Goal: Task Accomplishment & Management: Manage account settings

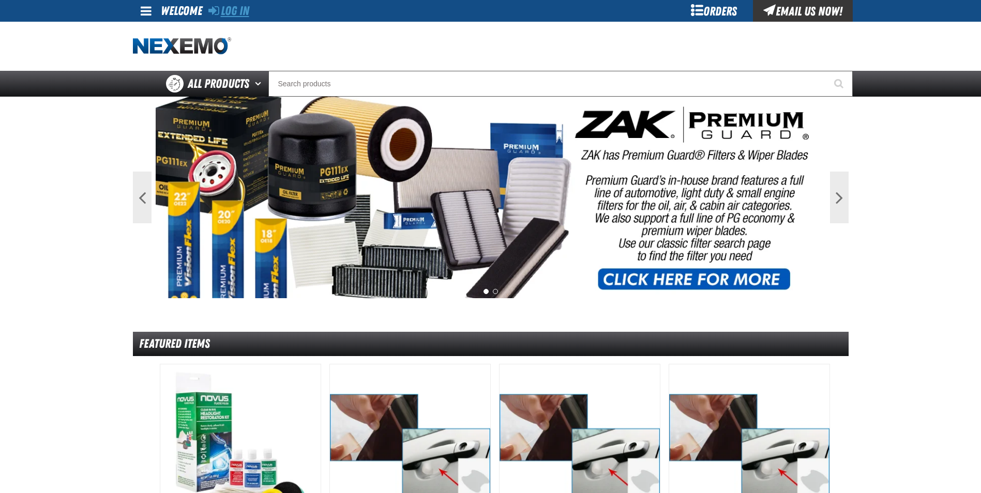
click at [224, 9] on link "Log In" at bounding box center [228, 11] width 41 height 14
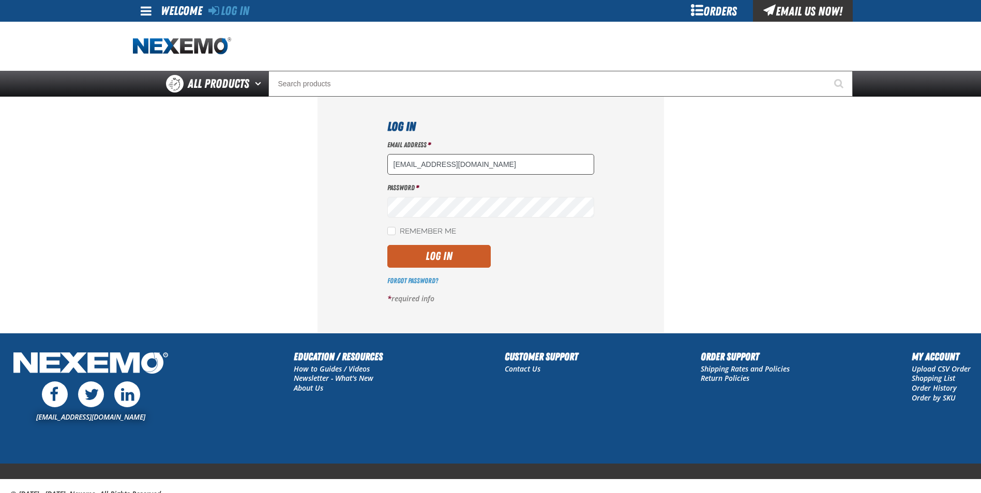
type input "[EMAIL_ADDRESS][DOMAIN_NAME]"
click at [417, 258] on button "Log In" at bounding box center [438, 256] width 103 height 23
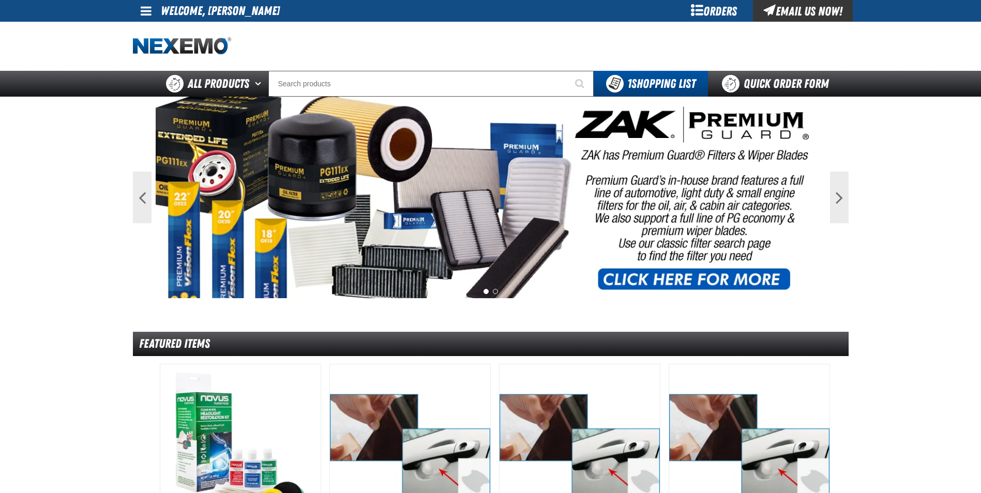
click at [150, 13] on span at bounding box center [146, 11] width 11 height 12
click at [156, 33] on link "My Account My Account" at bounding box center [160, 31] width 46 height 10
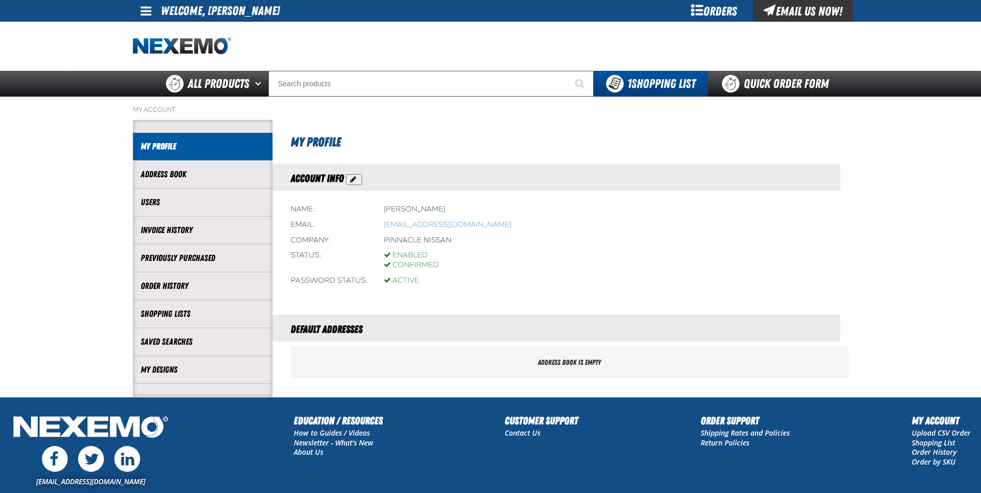
click at [353, 181] on span "Action Edit Account Information" at bounding box center [353, 180] width 6 height 3
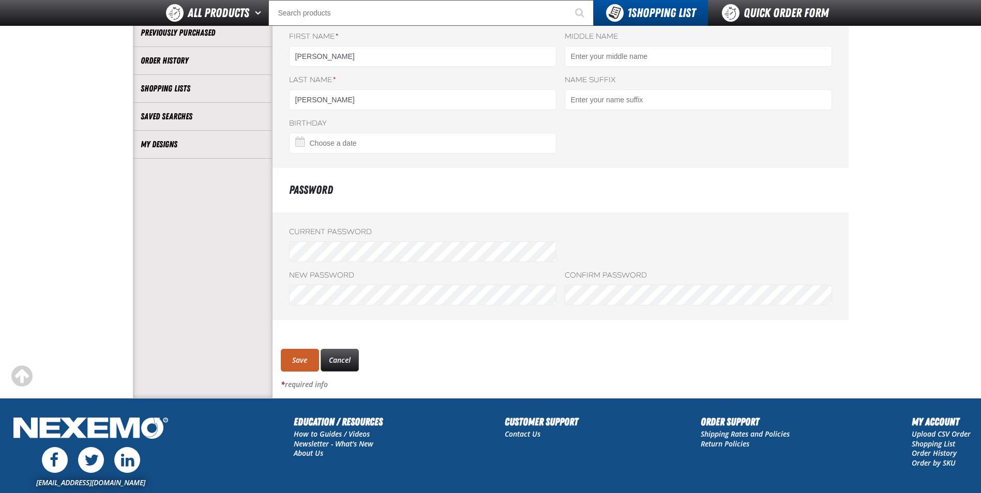
scroll to position [207, 0]
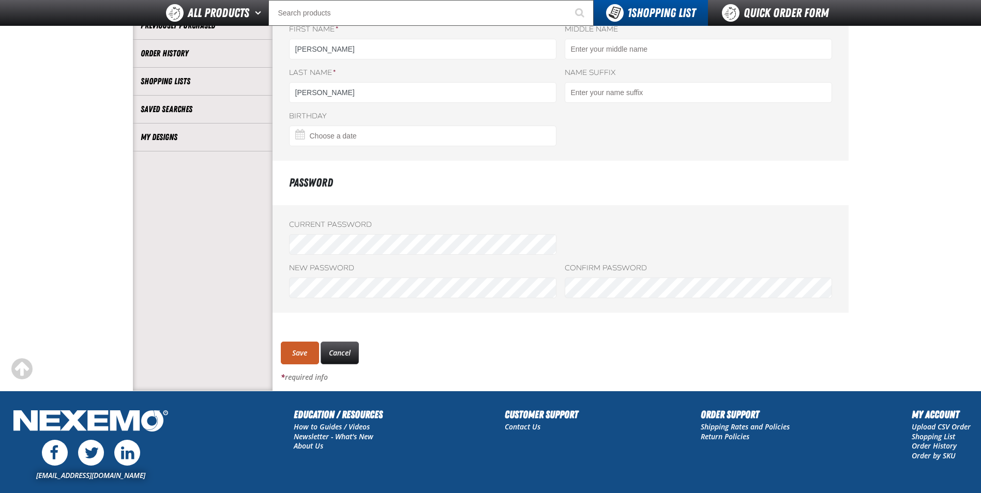
click at [447, 322] on form "Customer * Pinnacle Nissan Pinnacle Nissan Email * mrowe@vtaig.com Name Prefix …" at bounding box center [560, 152] width 576 height 459
click at [306, 351] on button "Save" at bounding box center [300, 353] width 38 height 23
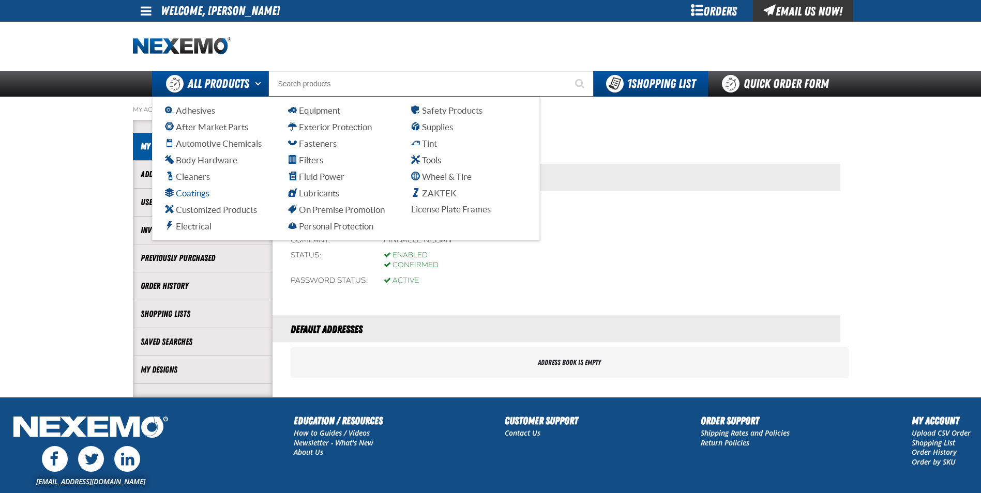
click at [194, 193] on span "Coatings" at bounding box center [187, 193] width 44 height 10
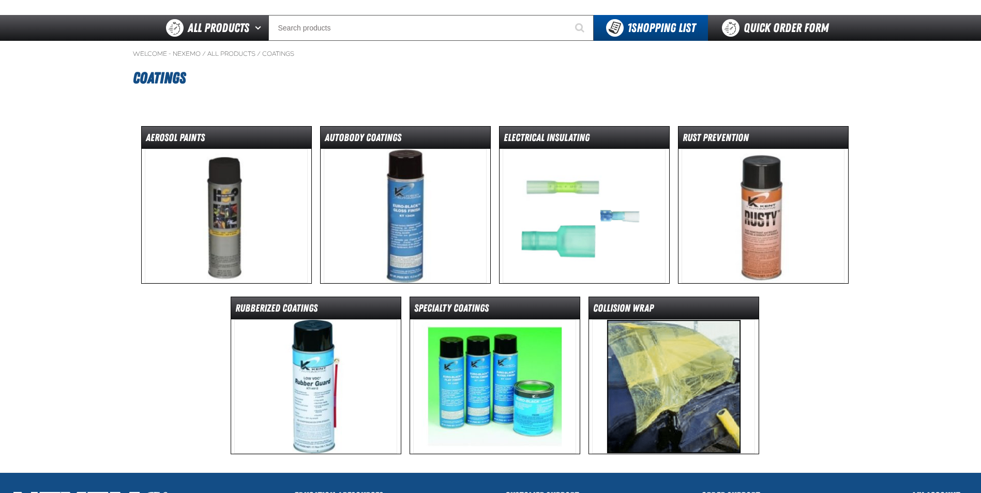
scroll to position [52, 0]
